Goal: Transaction & Acquisition: Book appointment/travel/reservation

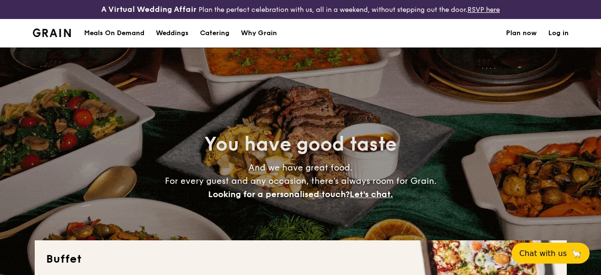
select select
click at [122, 39] on div "Meals On Demand" at bounding box center [114, 33] width 60 height 29
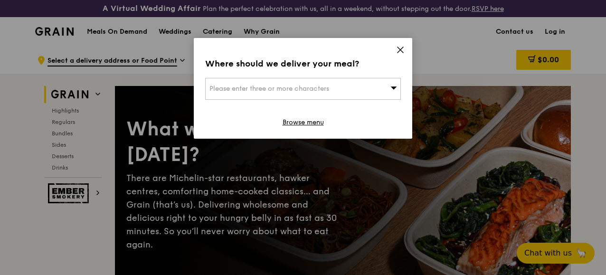
click at [401, 50] on icon at bounding box center [400, 50] width 9 height 9
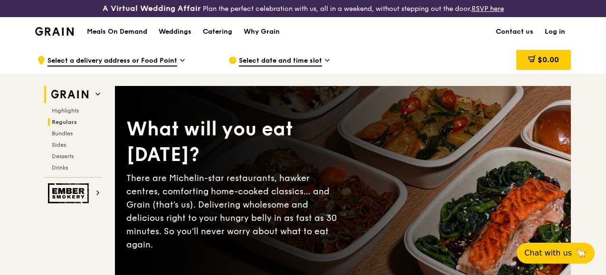
click at [62, 125] on span "Regulars" at bounding box center [64, 122] width 25 height 7
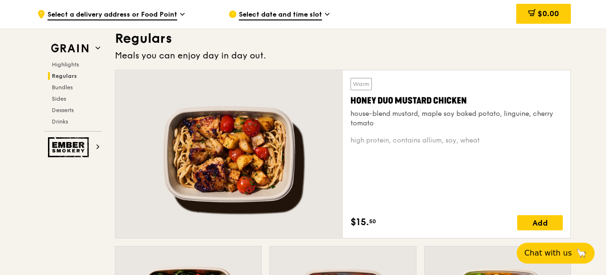
click at [180, 11] on icon at bounding box center [182, 14] width 5 height 9
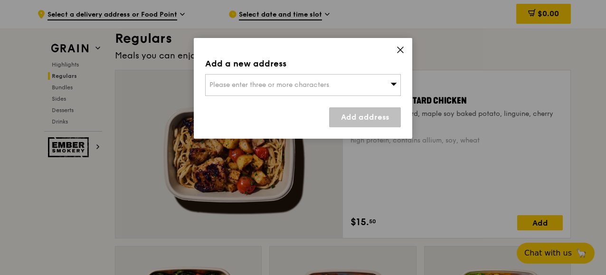
drag, startPoint x: 400, startPoint y: 51, endPoint x: 403, endPoint y: 47, distance: 5.1
click at [400, 50] on icon at bounding box center [401, 50] width 6 height 6
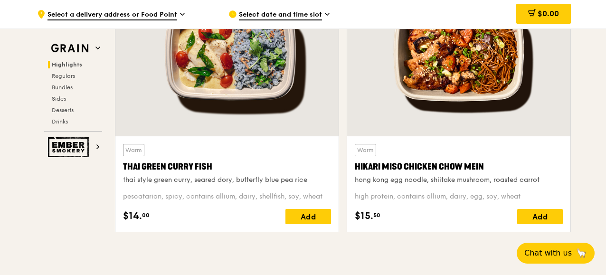
scroll to position [0, 0]
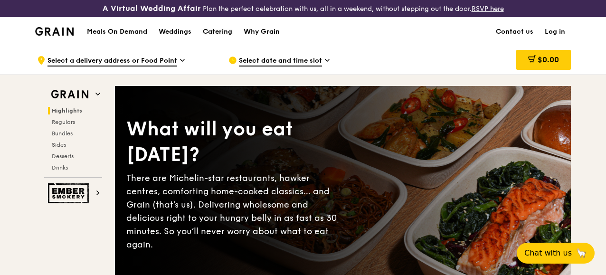
click at [221, 38] on div "Catering" at bounding box center [217, 32] width 29 height 29
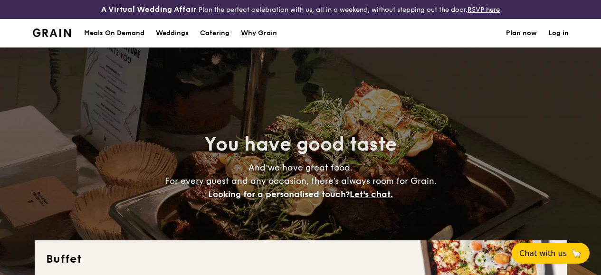
select select
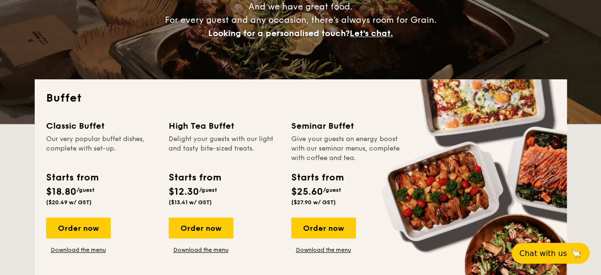
scroll to position [170, 0]
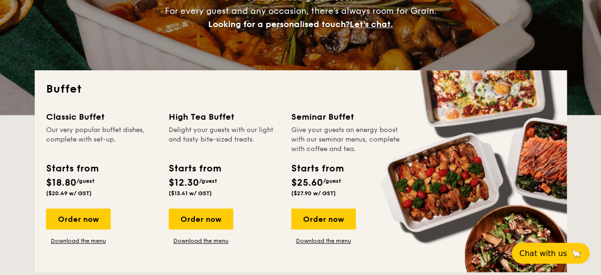
click at [88, 184] on div "Starts from $18.80 /guest ($20.49 w/ GST)" at bounding box center [72, 179] width 52 height 35
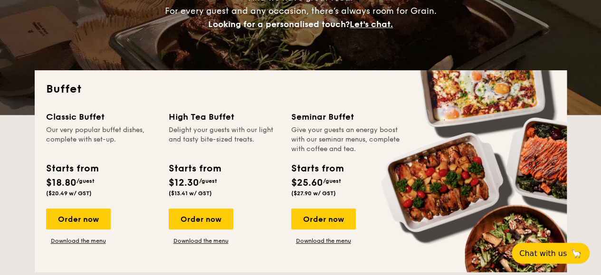
click at [88, 185] on div "Starts from $18.80 /guest ($20.49 w/ GST)" at bounding box center [72, 179] width 52 height 35
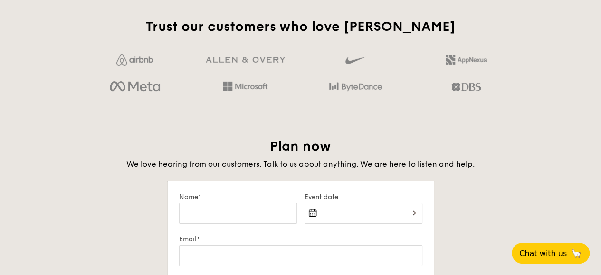
scroll to position [618, 0]
